Goal: Find specific page/section: Find specific page/section

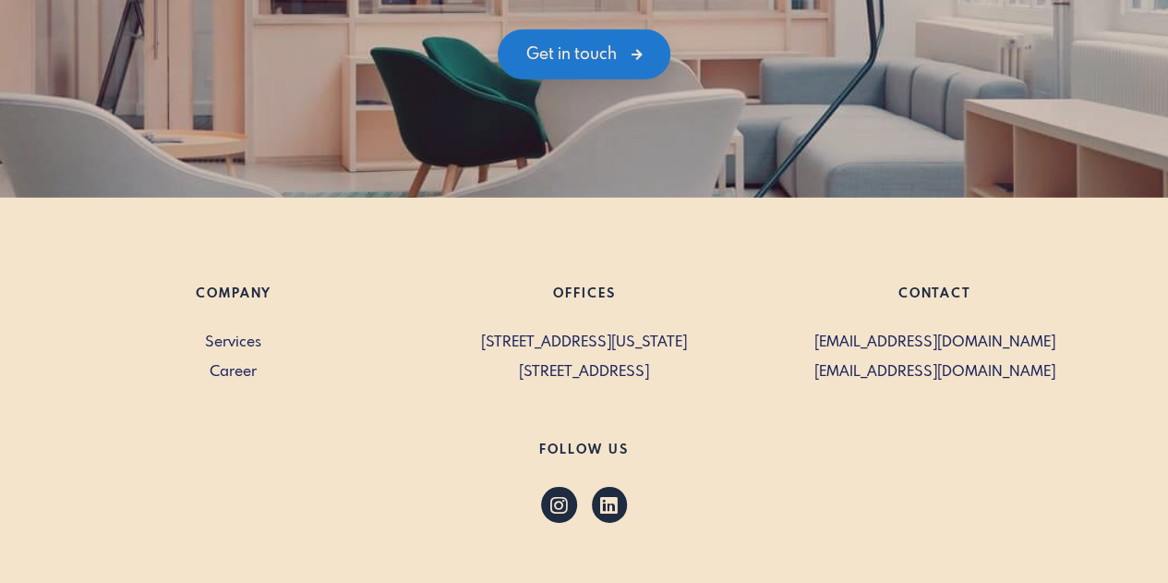
scroll to position [2648, 0]
click at [216, 365] on link "Career" at bounding box center [233, 372] width 329 height 22
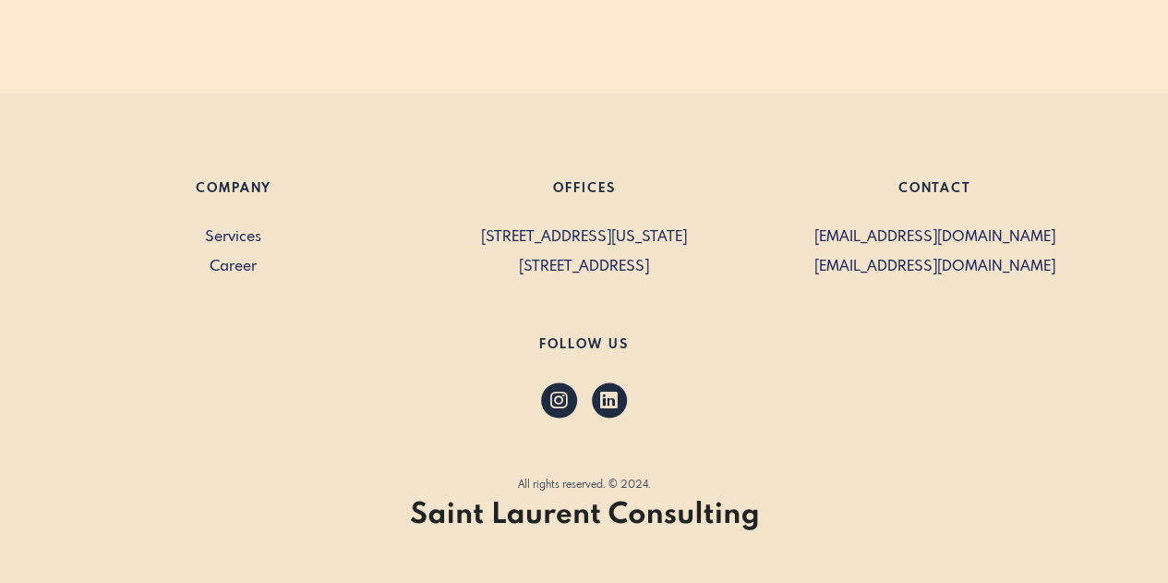
scroll to position [1335, 0]
click at [229, 259] on link "Career" at bounding box center [233, 268] width 329 height 22
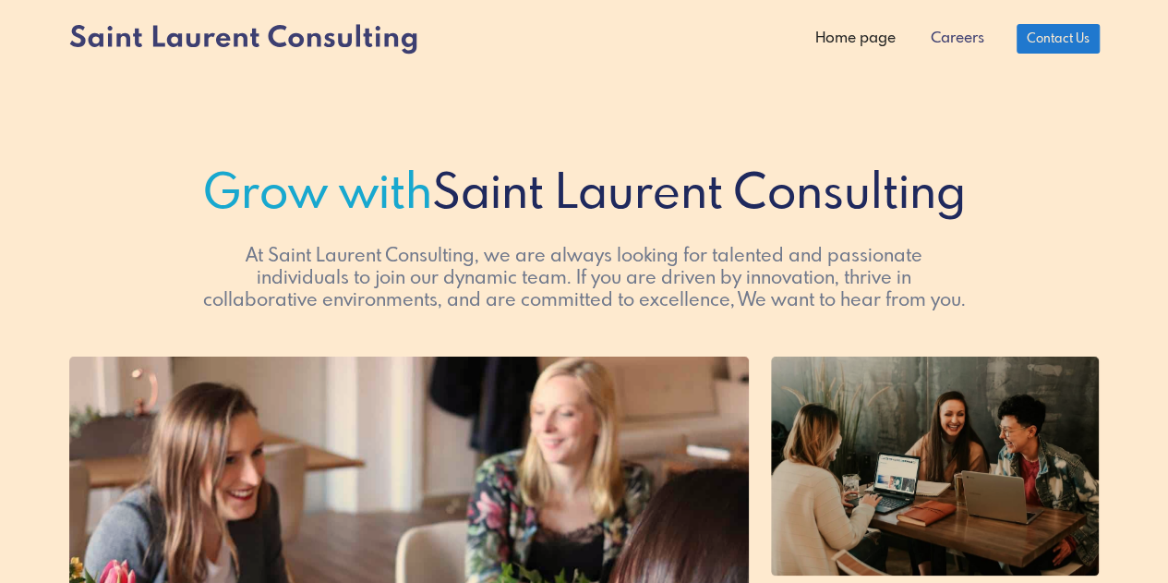
click at [947, 37] on link "Careers" at bounding box center [957, 38] width 89 height 37
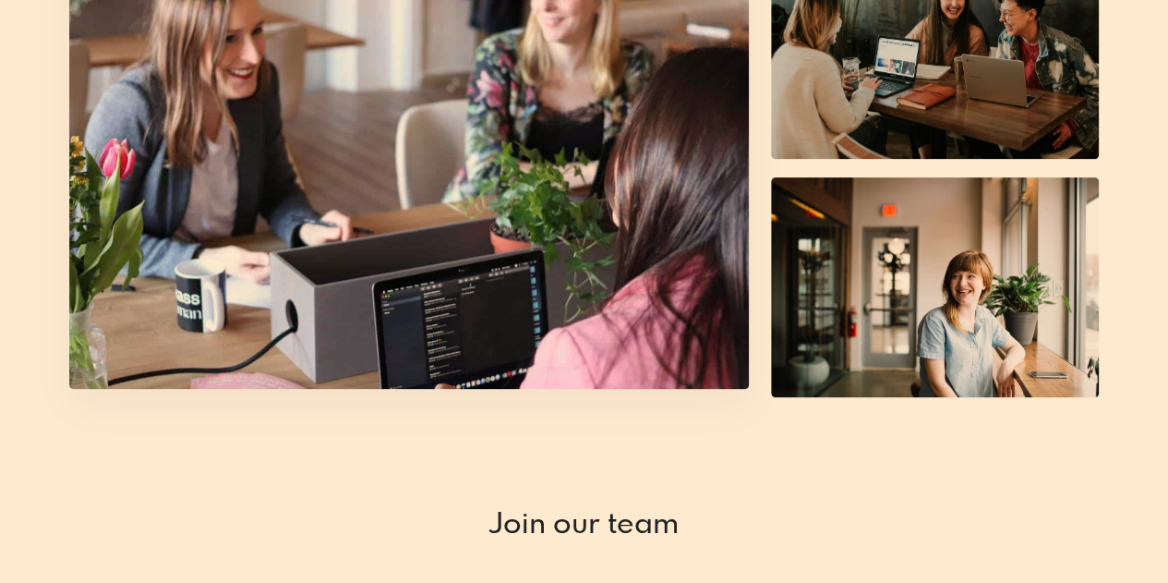
scroll to position [231, 0]
